Goal: Use online tool/utility: Utilize a website feature to perform a specific function

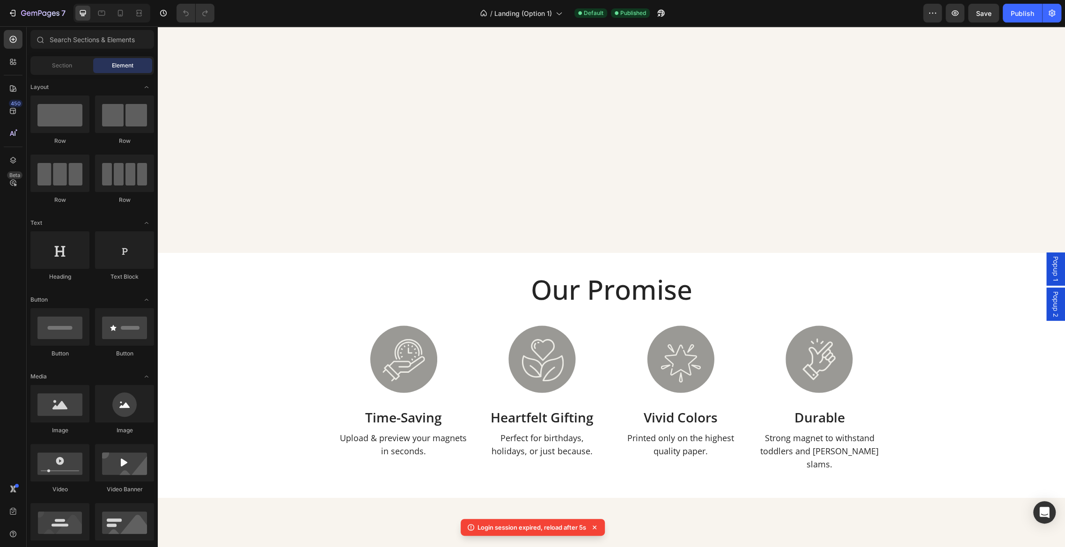
scroll to position [2261, 0]
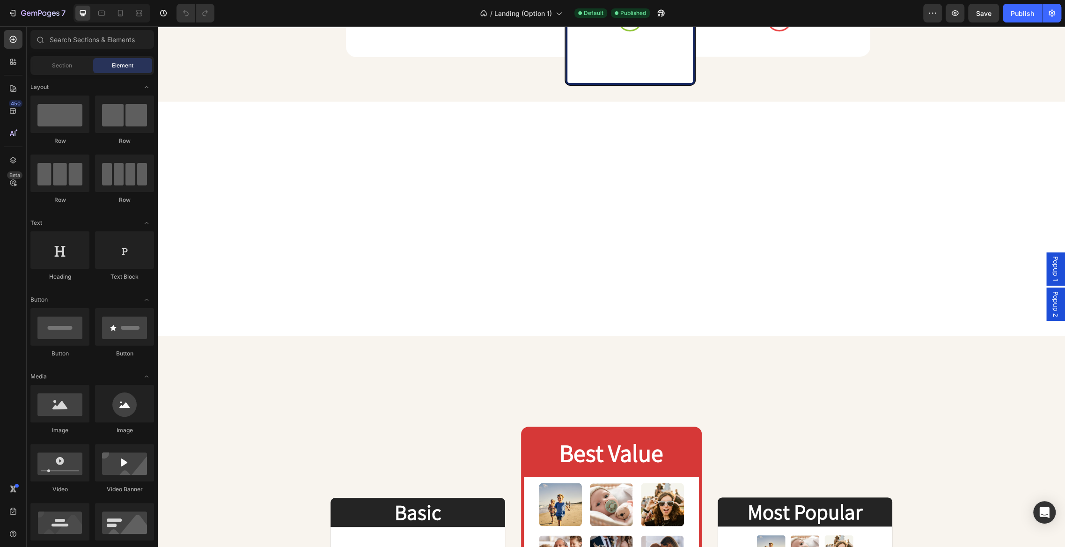
scroll to position [3352, 0]
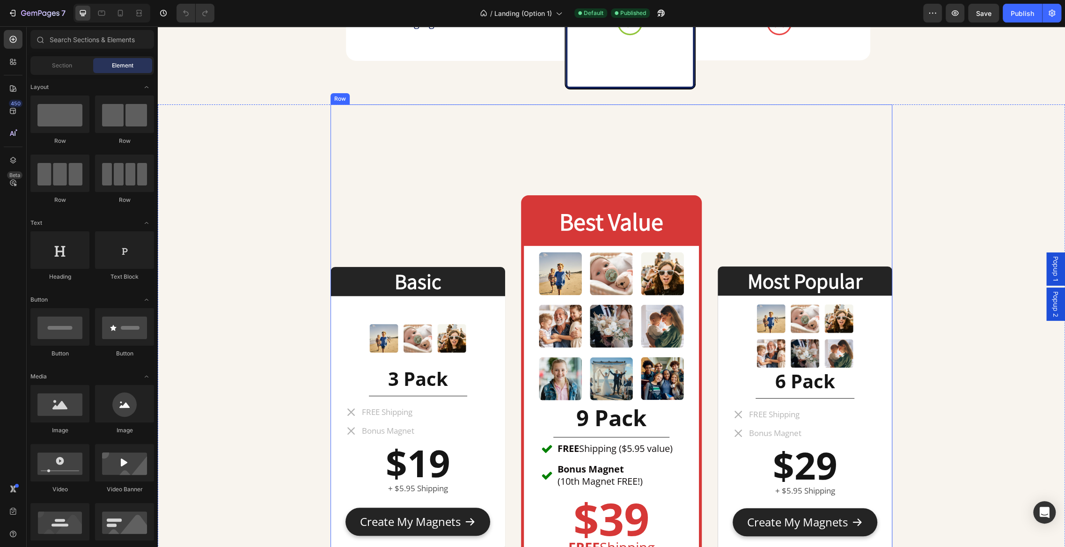
click at [390, 187] on div "Basic Heading Image 3 Pack Heading Title Line FREE Shipping Bonus Magnet Item L…" at bounding box center [612, 410] width 562 height 612
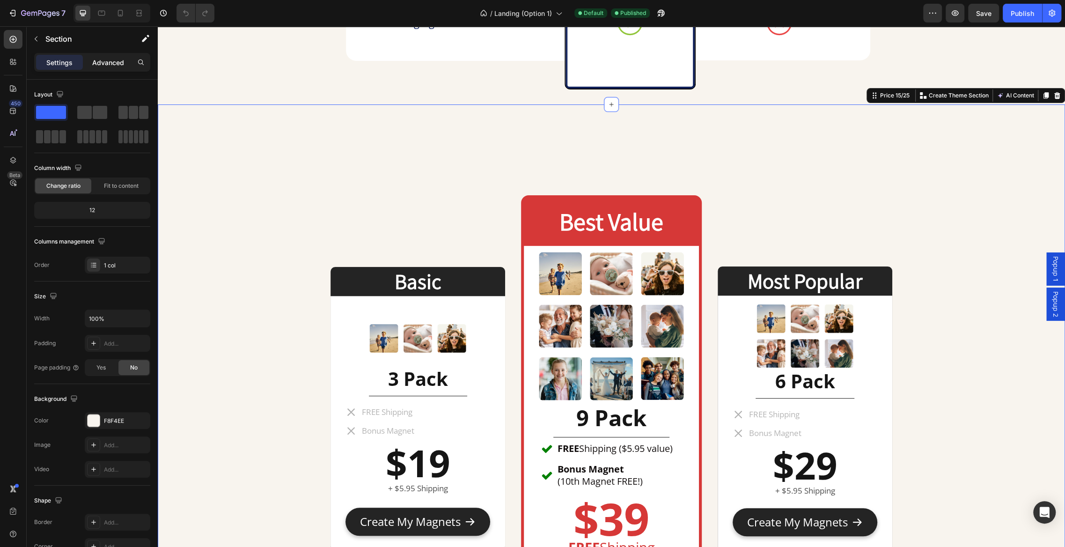
click at [119, 67] on div "Advanced" at bounding box center [108, 62] width 47 height 15
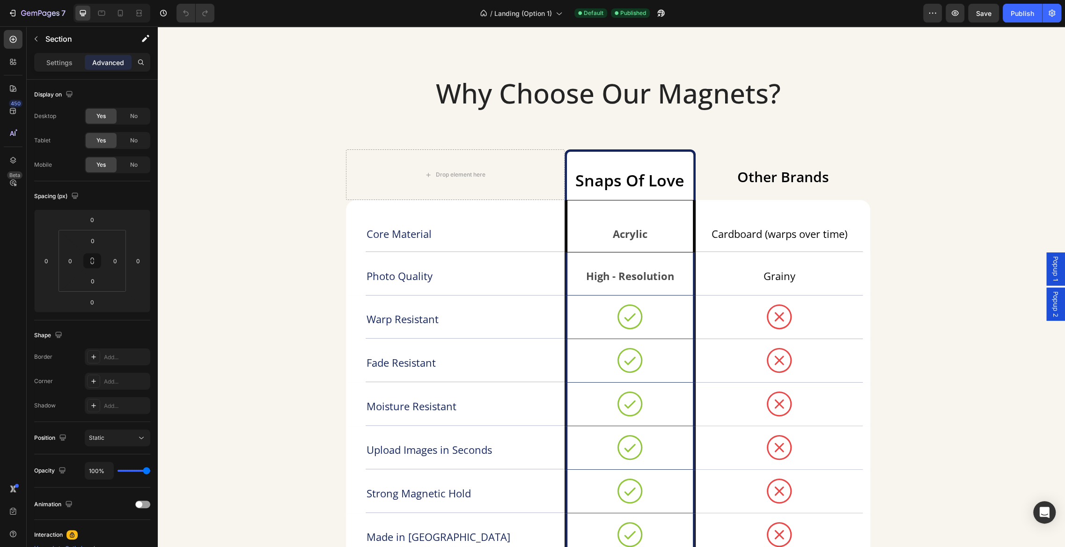
scroll to position [2770, 0]
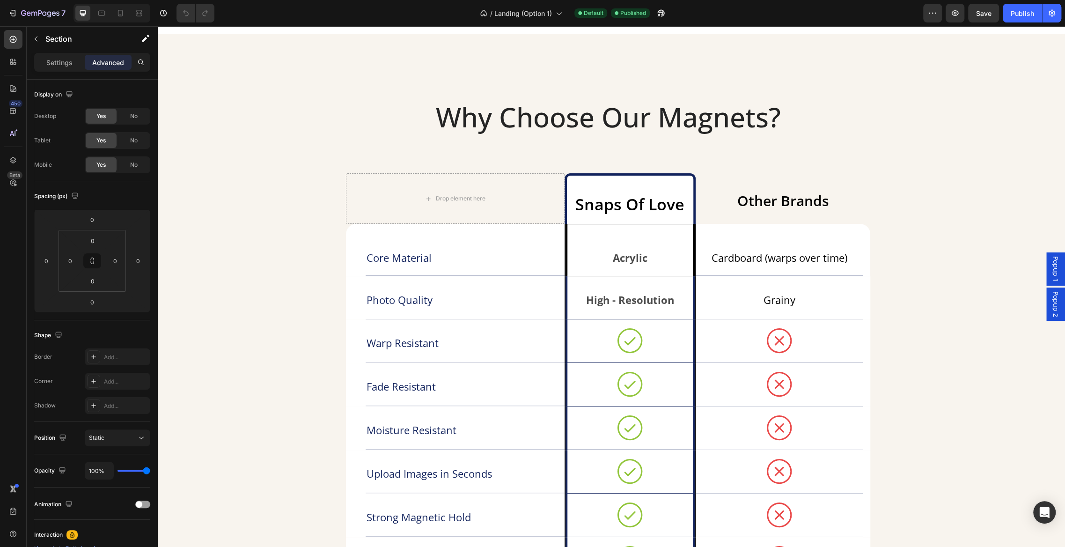
click at [308, 151] on div "Why Choose Our Magnets? Heading Drop element here Snaps Of Love Text Block Othe…" at bounding box center [611, 360] width 907 height 623
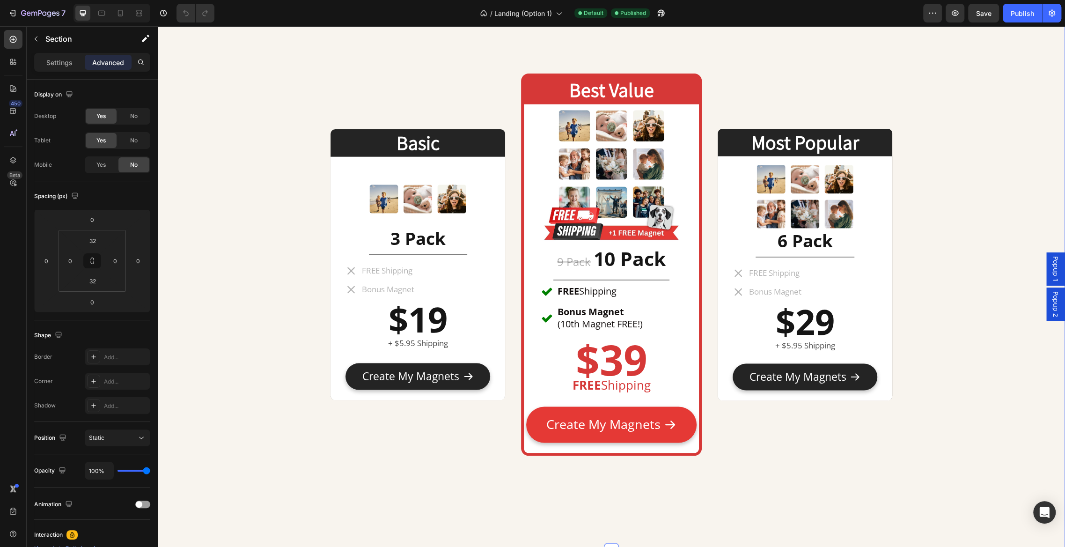
scroll to position [4317, 0]
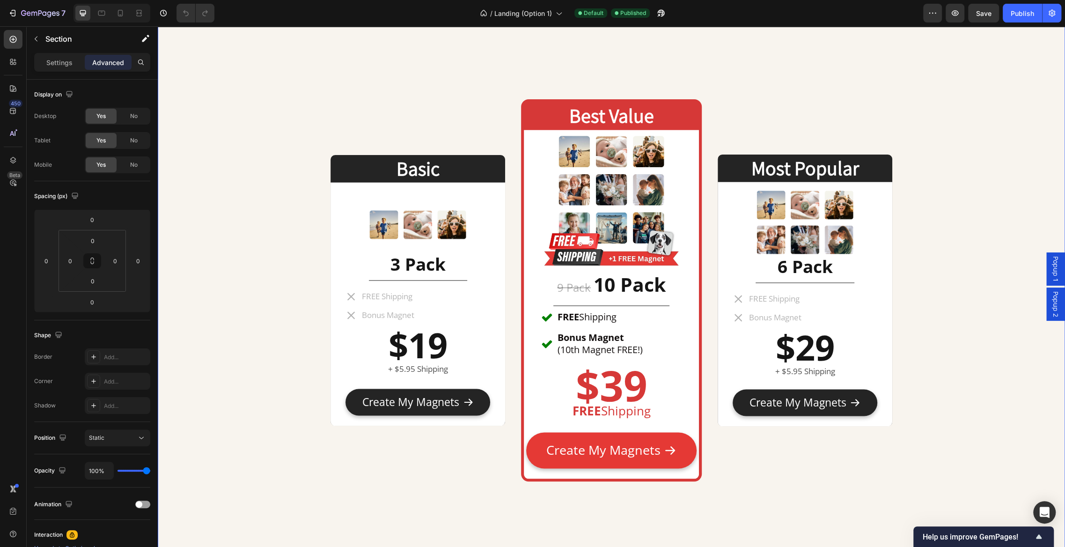
scroll to position [4289, 0]
